Goal: Task Accomplishment & Management: Manage account settings

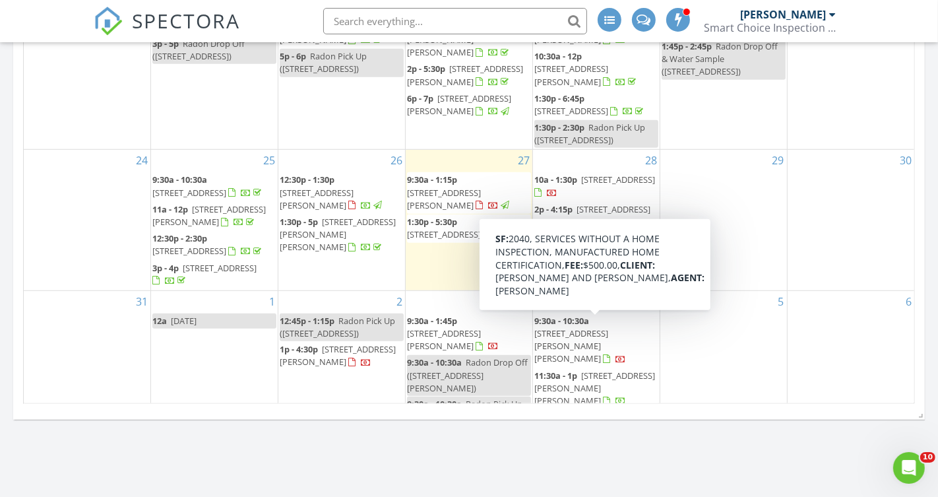
scroll to position [1267, 939]
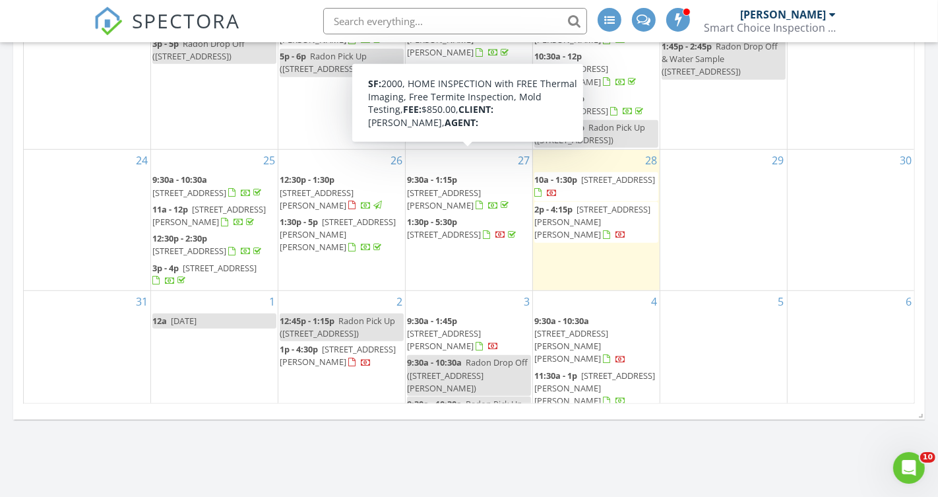
click at [492, 199] on span at bounding box center [494, 205] width 36 height 12
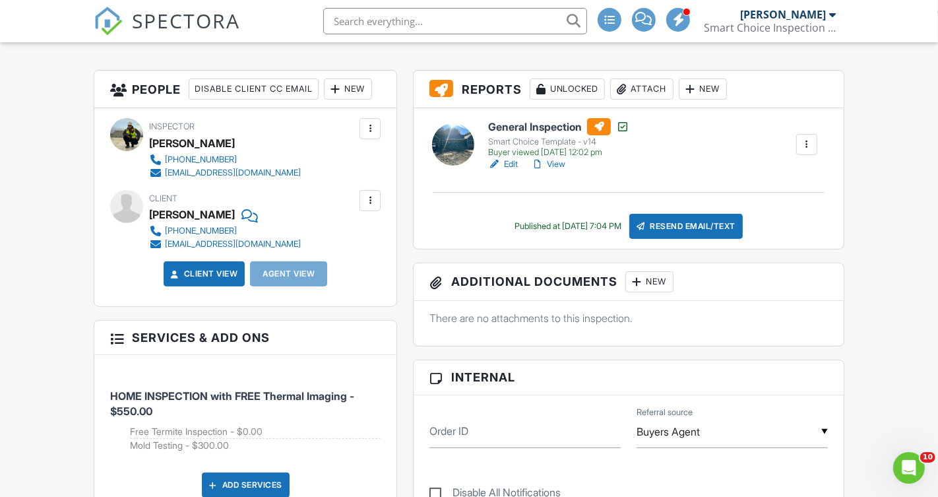
click at [558, 162] on link "View" at bounding box center [548, 164] width 34 height 13
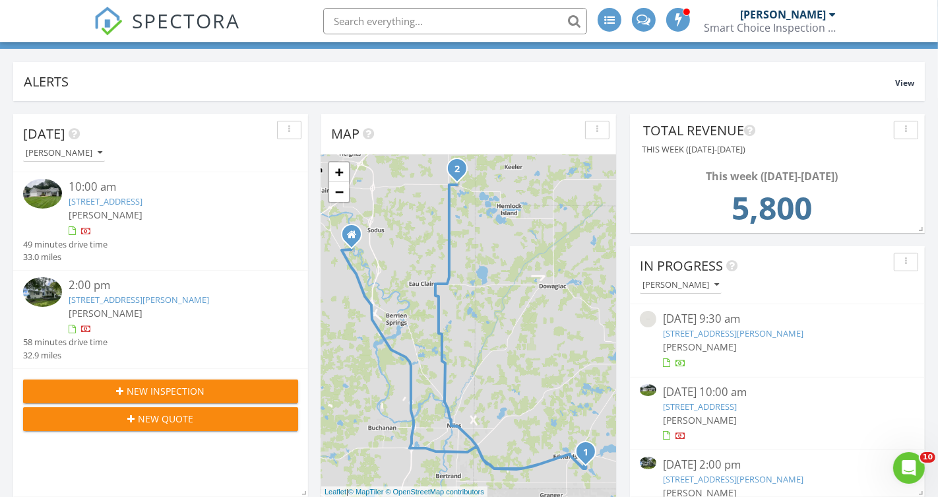
scroll to position [77, 0]
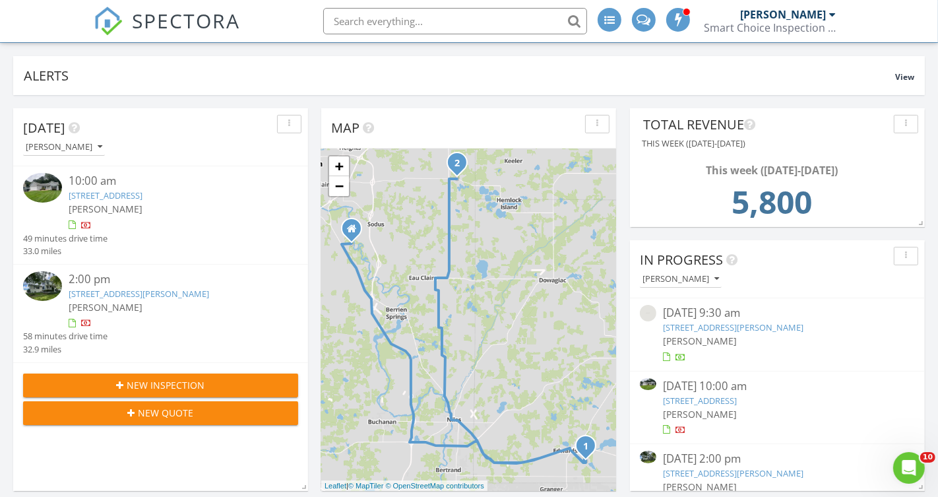
click at [162, 294] on link "8595 E Napier Ave, Benton Harbor, MI 49022" at bounding box center [139, 294] width 141 height 12
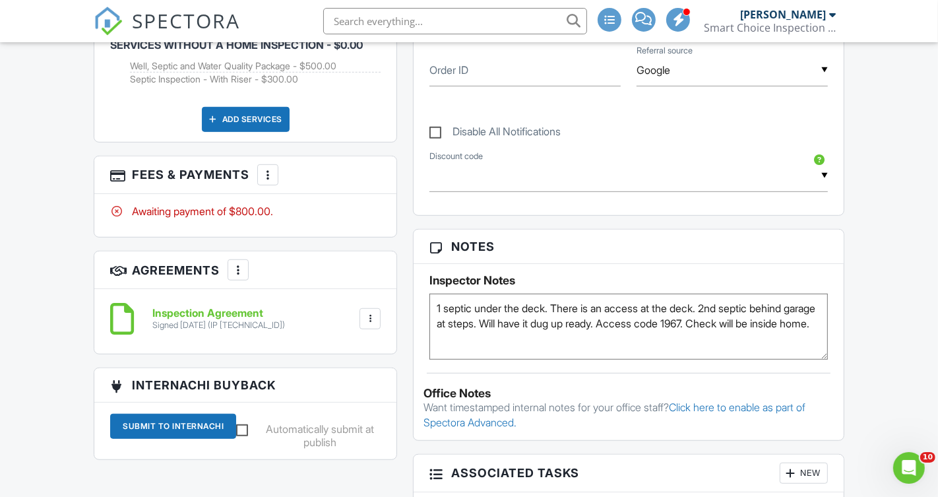
scroll to position [673, 0]
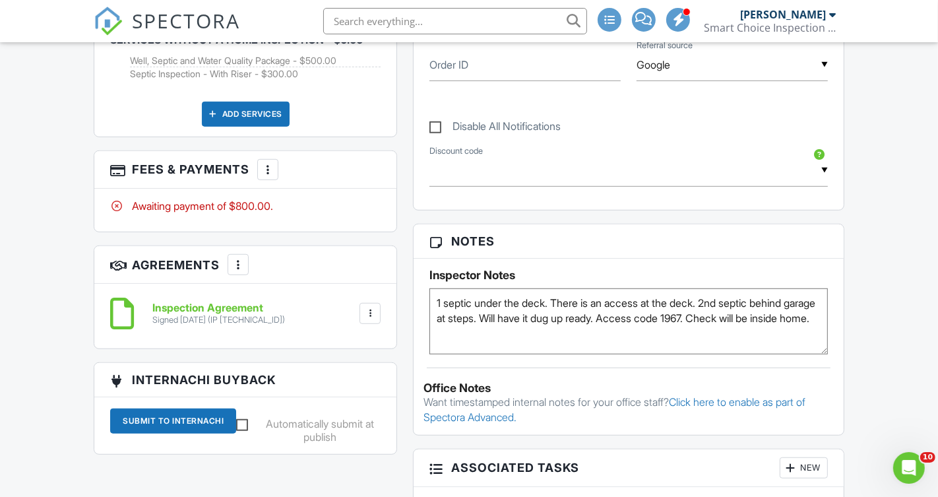
click at [270, 172] on div at bounding box center [267, 169] width 13 height 13
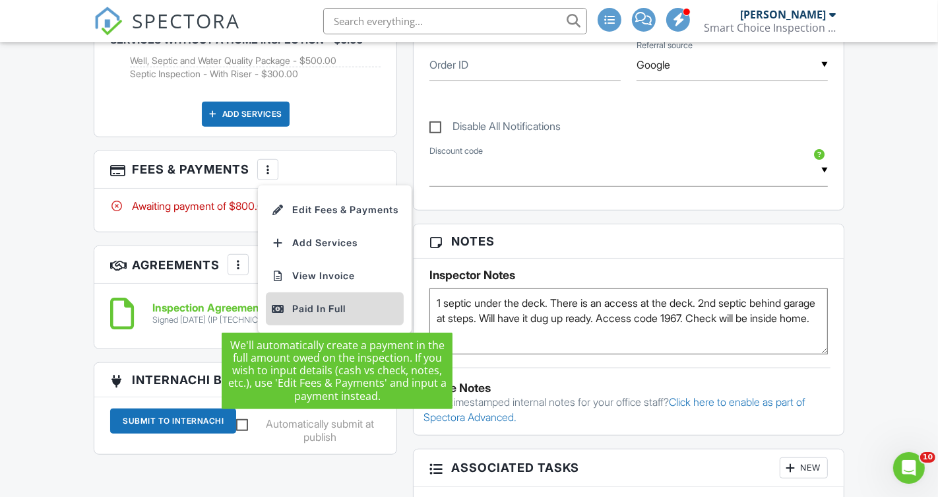
click at [352, 305] on div "Paid In Full" at bounding box center [334, 309] width 127 height 16
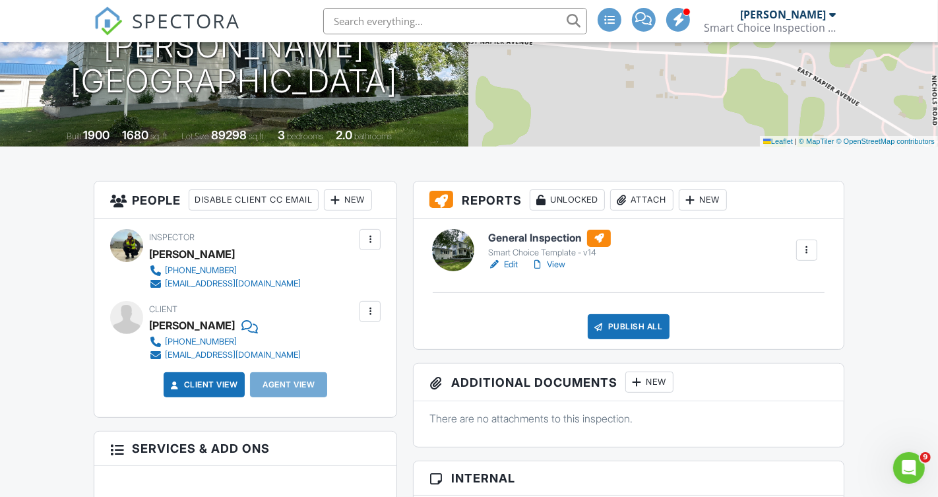
scroll to position [211, 0]
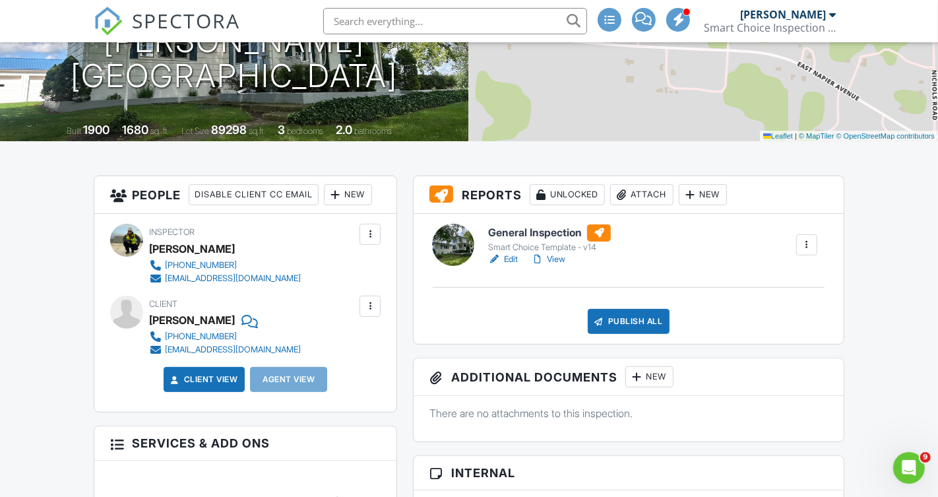
click at [563, 257] on link "View" at bounding box center [548, 259] width 34 height 13
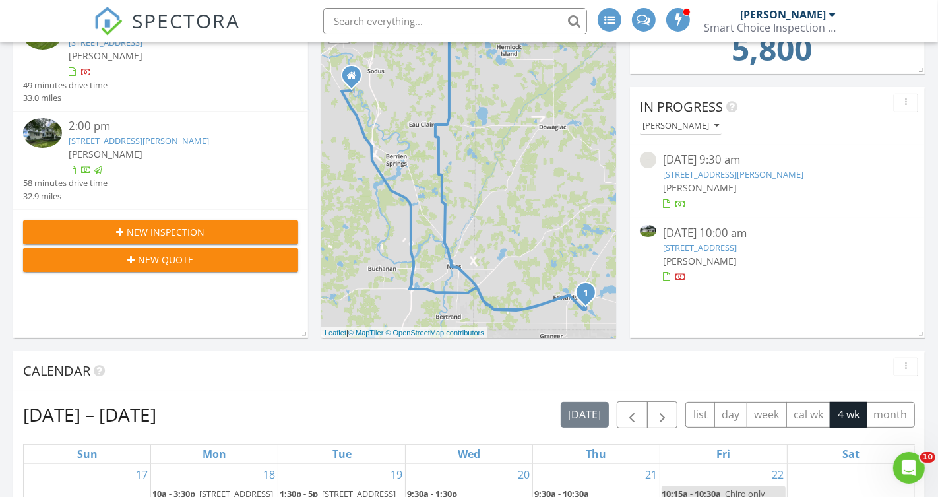
scroll to position [232, 0]
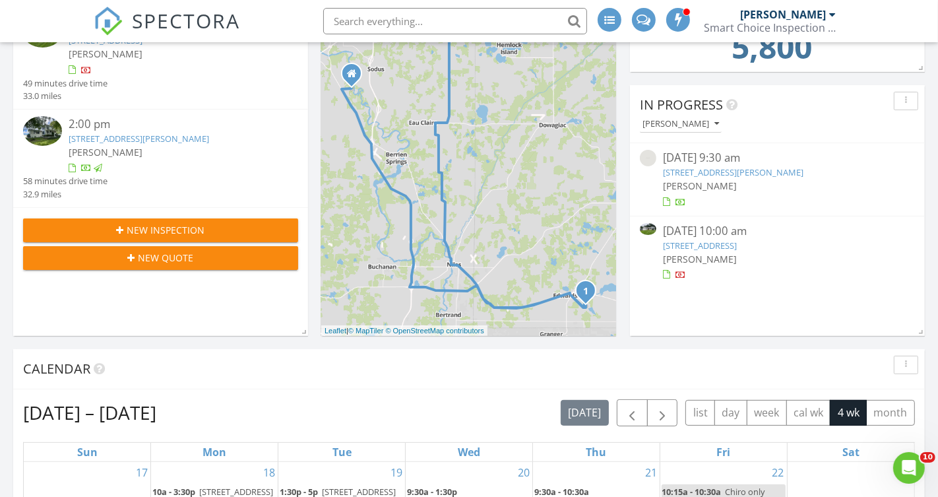
click at [736, 249] on link "69823 Knottingham Ln, Edwardsburg, MI 49112" at bounding box center [700, 245] width 74 height 12
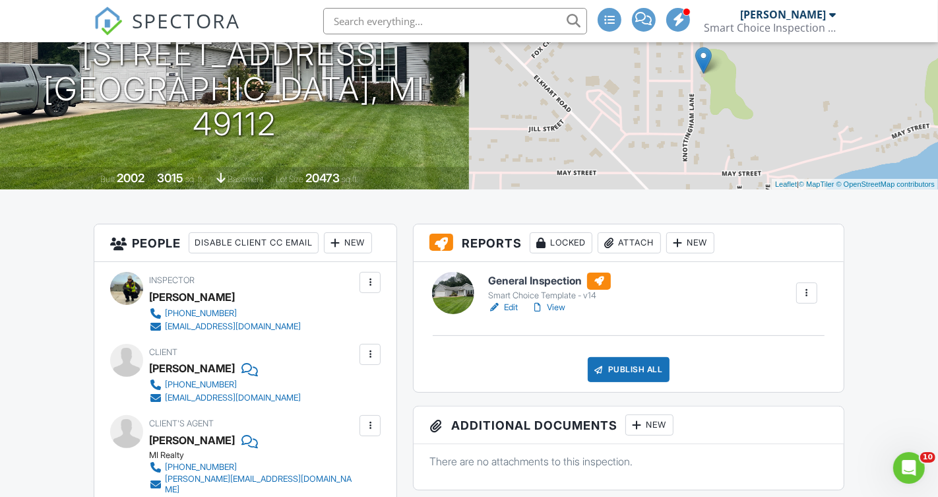
scroll to position [174, 0]
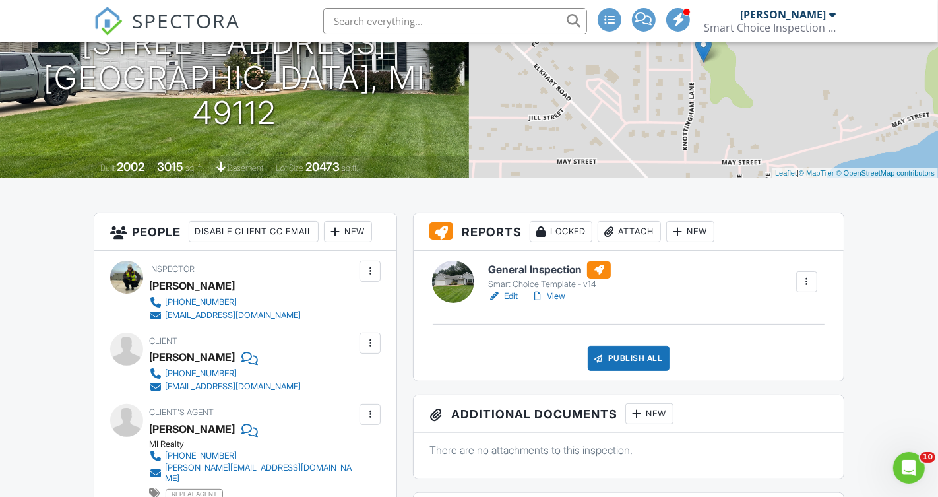
click at [552, 296] on link "View" at bounding box center [548, 296] width 34 height 13
